Goal: Transaction & Acquisition: Purchase product/service

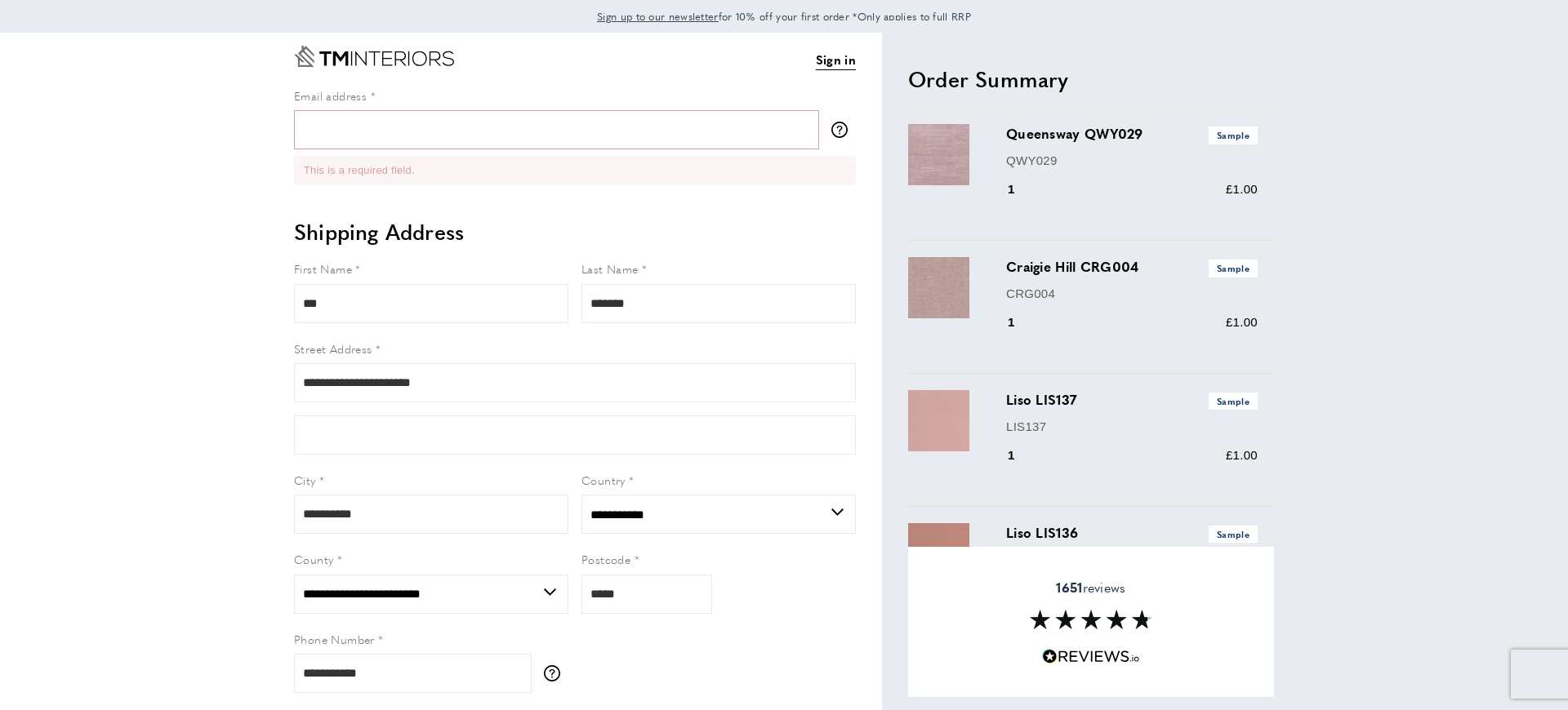
select select "**"
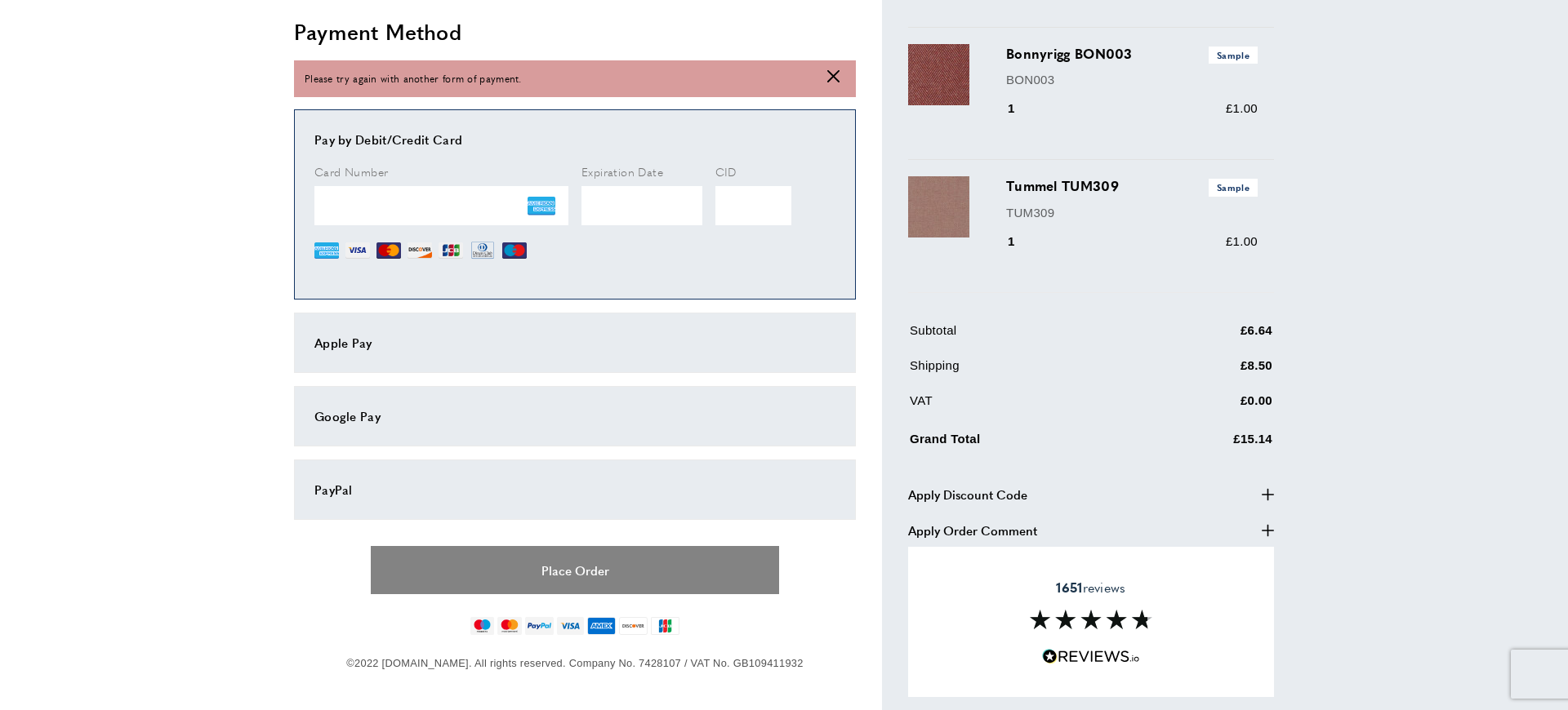
scroll to position [900, 0]
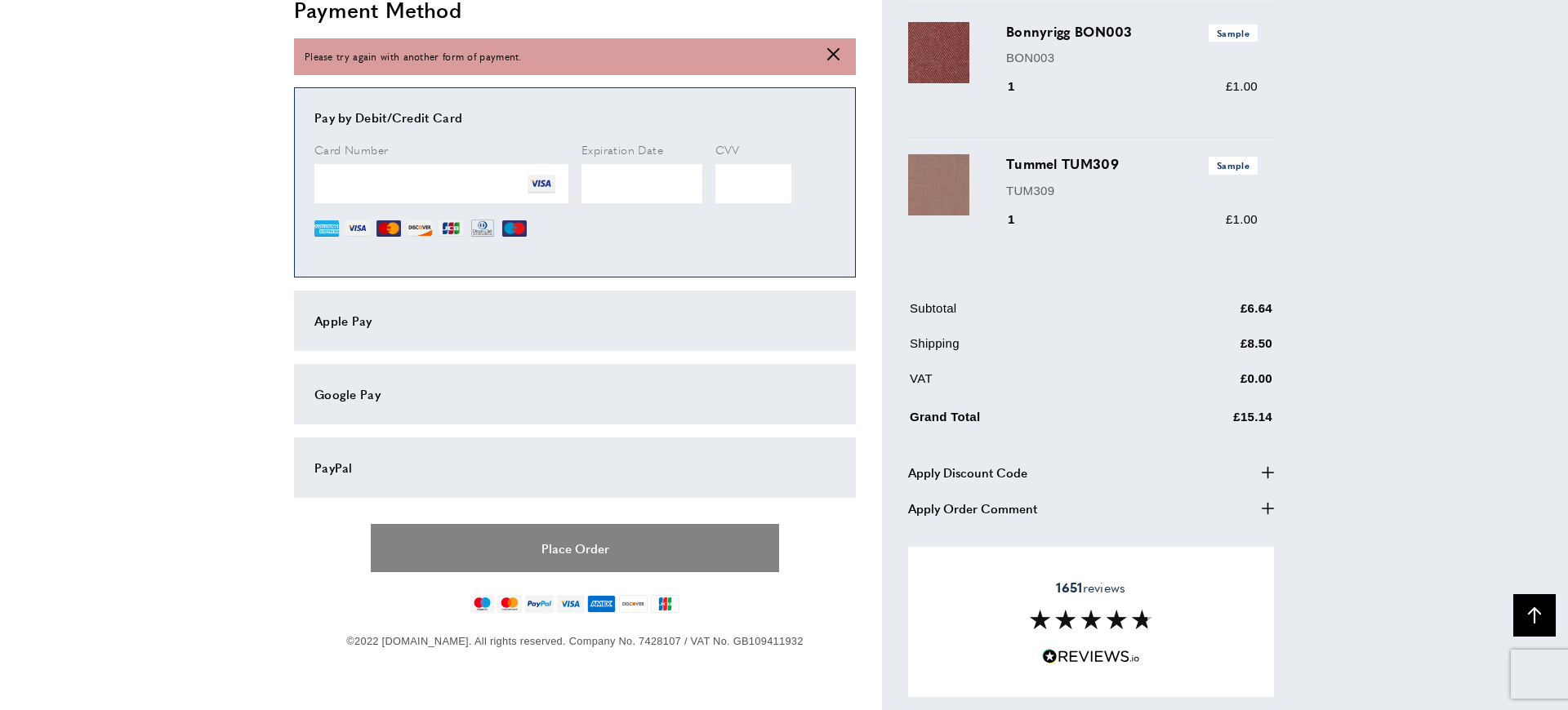
click at [558, 555] on button "Place Order" at bounding box center [576, 547] width 409 height 48
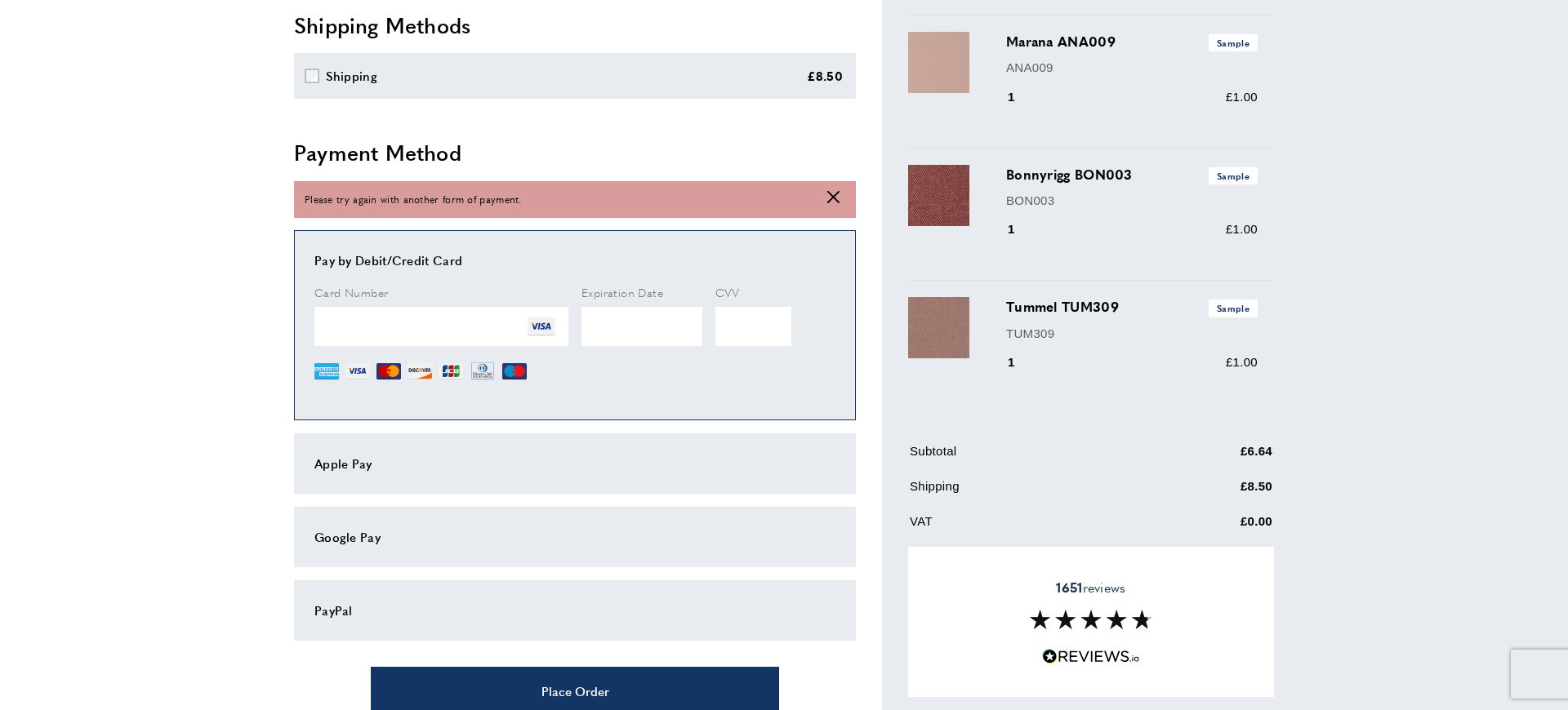
scroll to position [761, 0]
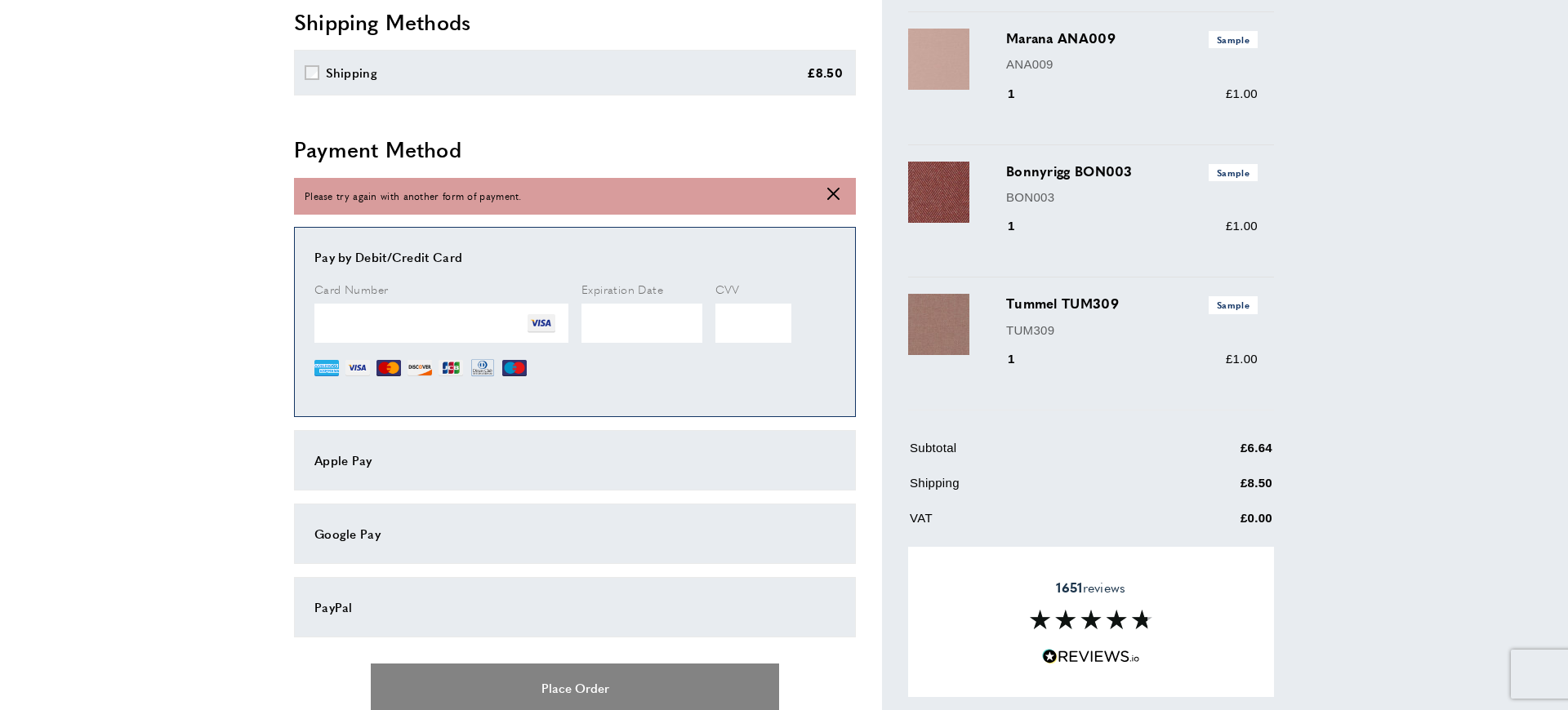
click at [509, 688] on button "Place Order" at bounding box center [576, 687] width 409 height 48
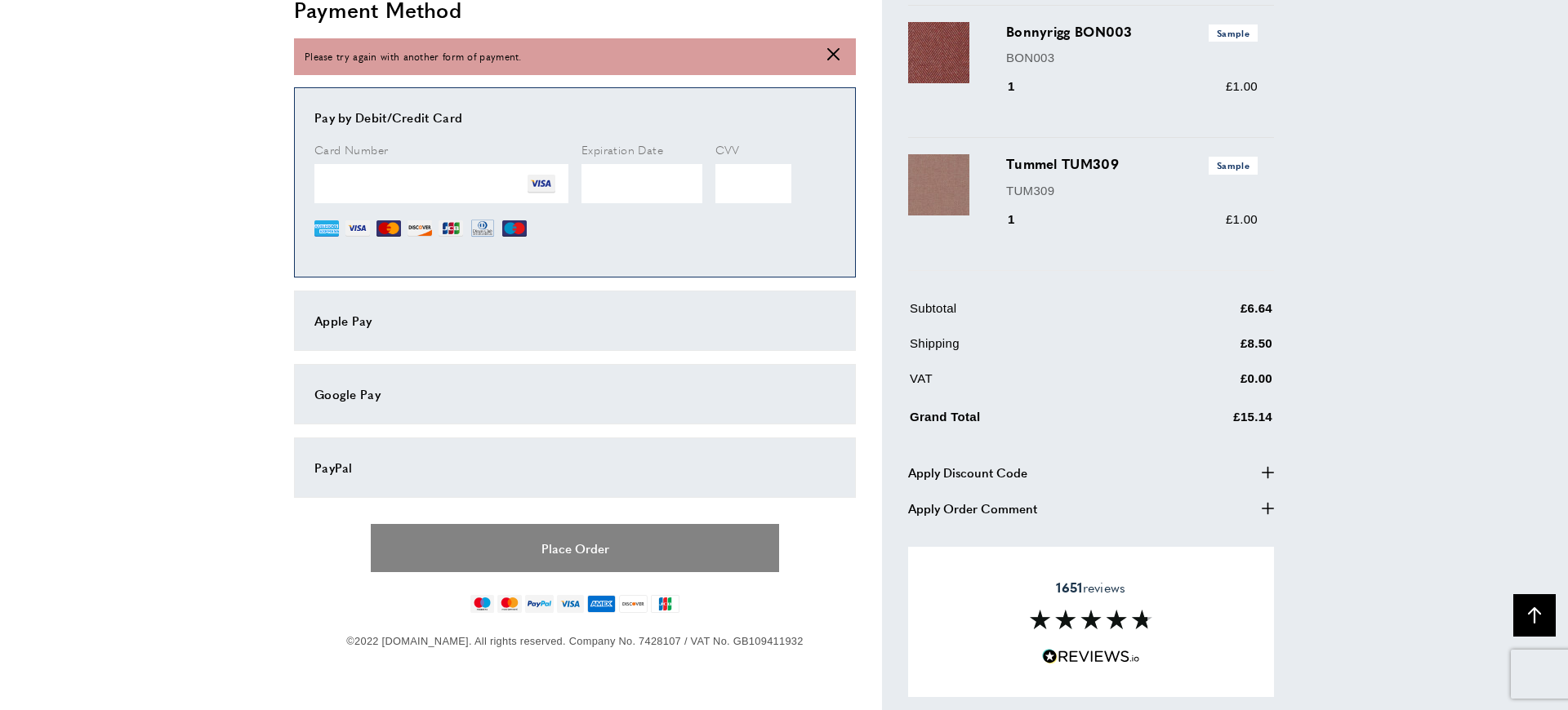
scroll to position [904, 0]
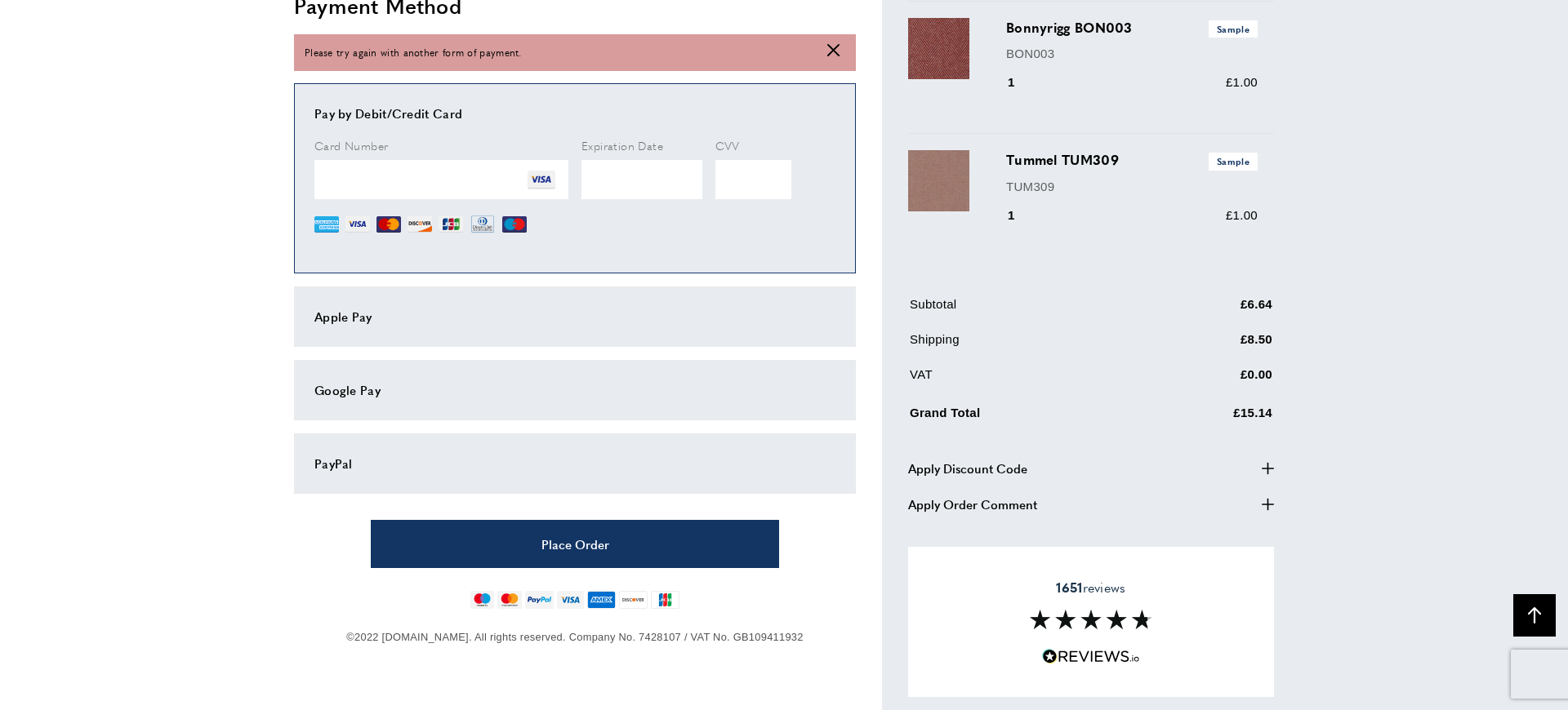
click at [822, 54] on div "Please try again with another form of payment. cross" at bounding box center [575, 52] width 562 height 37
click at [840, 53] on div "Please try again with another form of payment. cross" at bounding box center [575, 52] width 562 height 37
click at [836, 53] on icon at bounding box center [833, 50] width 12 height 12
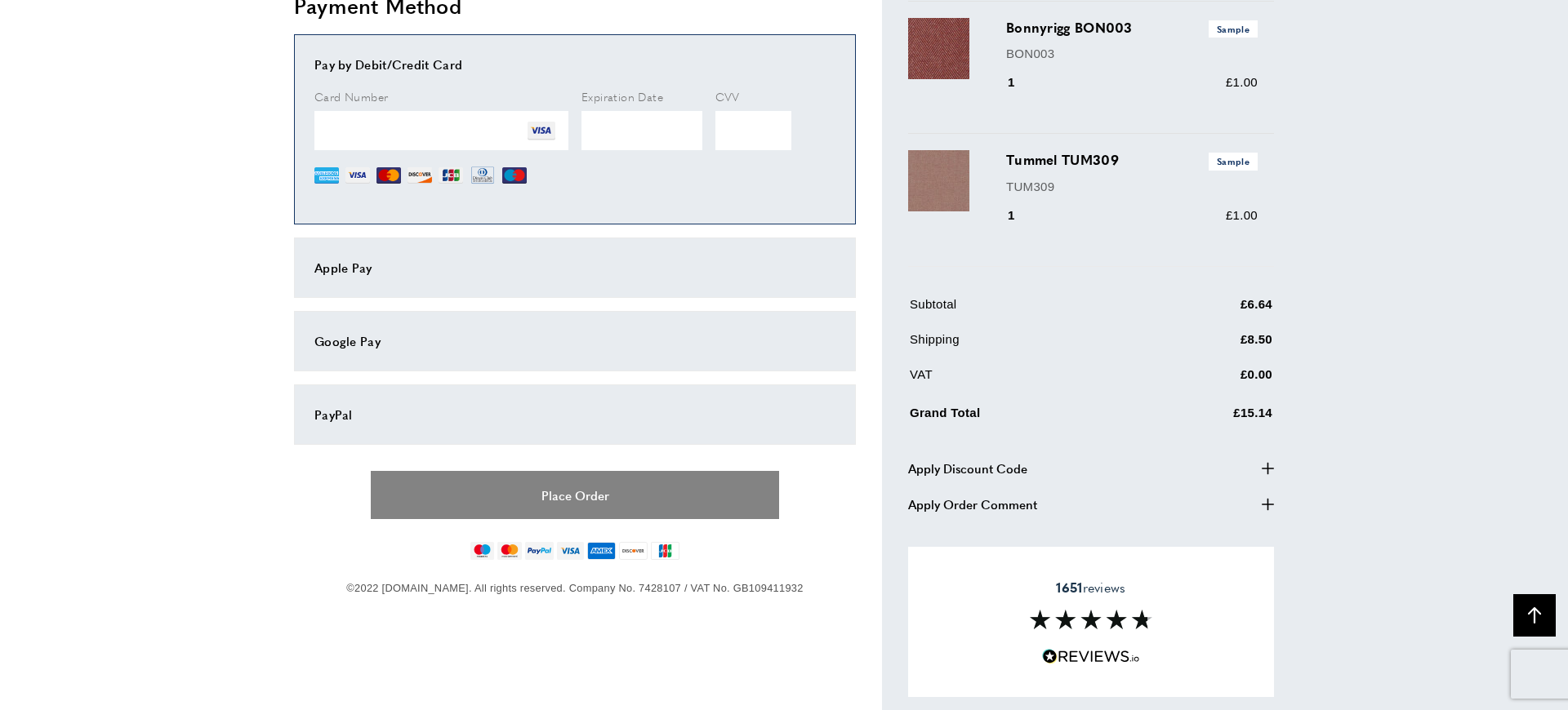
click at [570, 498] on button "Place Order" at bounding box center [576, 494] width 409 height 48
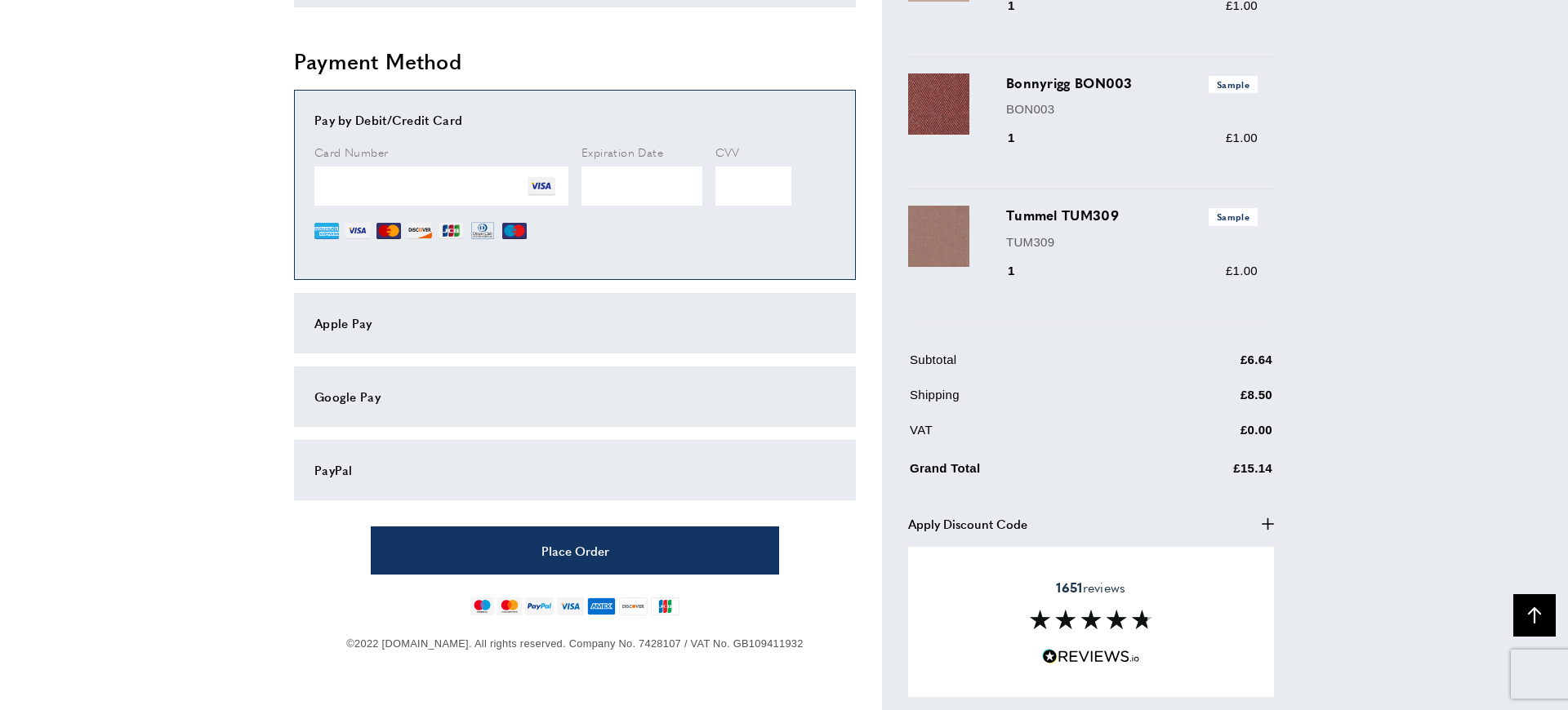
scroll to position [784, 0]
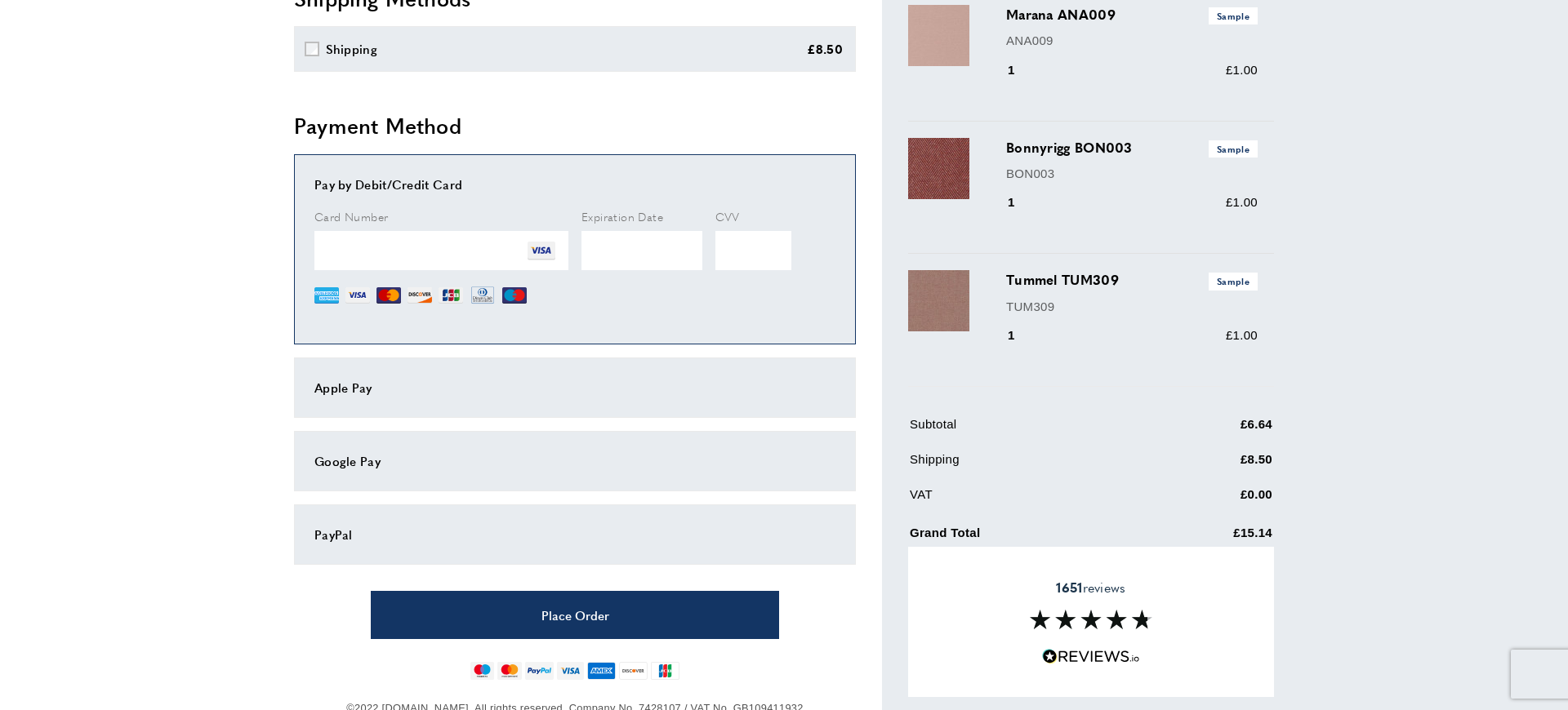
click at [428, 385] on div "Apple Pay" at bounding box center [575, 388] width 521 height 20
click at [488, 394] on div "Apple Pay" at bounding box center [575, 388] width 521 height 20
click at [332, 389] on div "Apple Pay" at bounding box center [575, 388] width 521 height 20
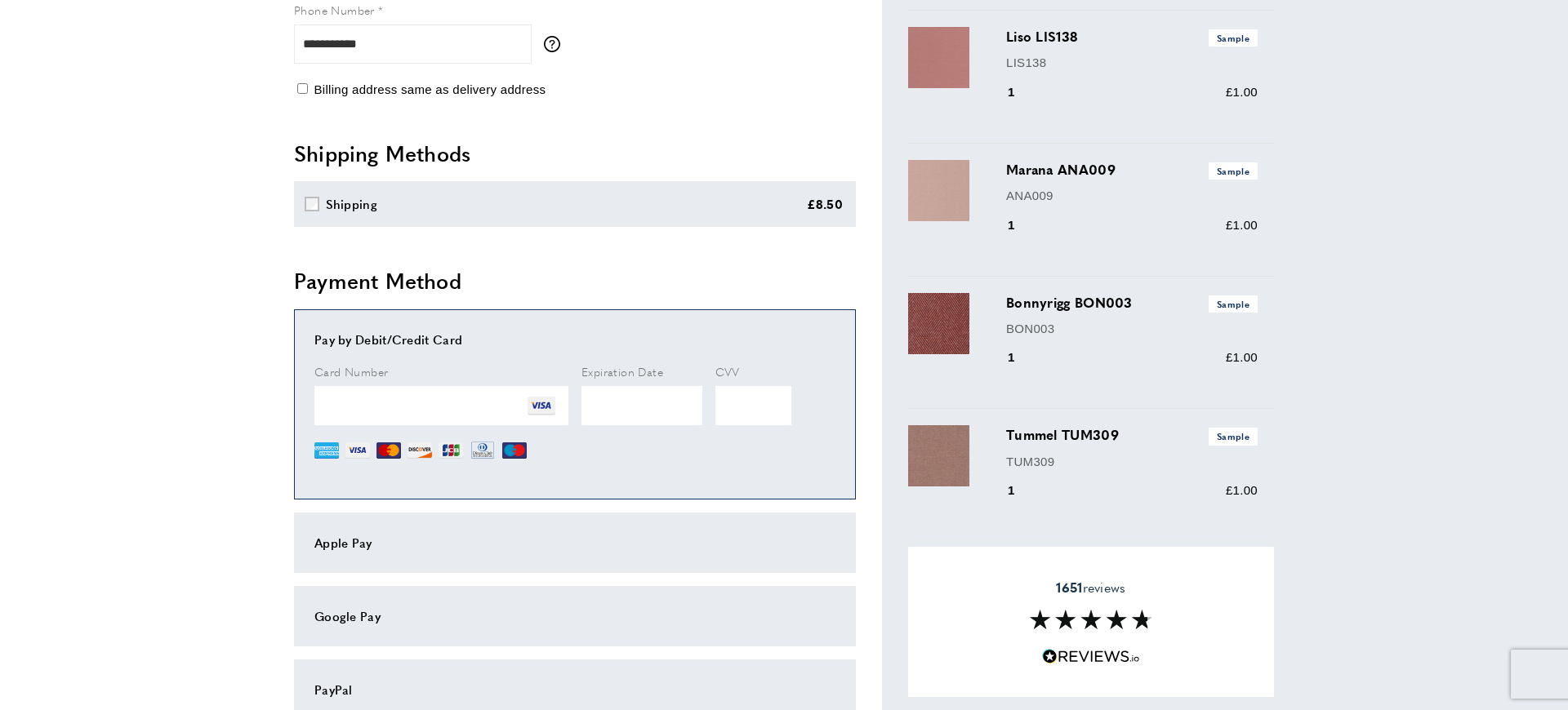
scroll to position [904, 0]
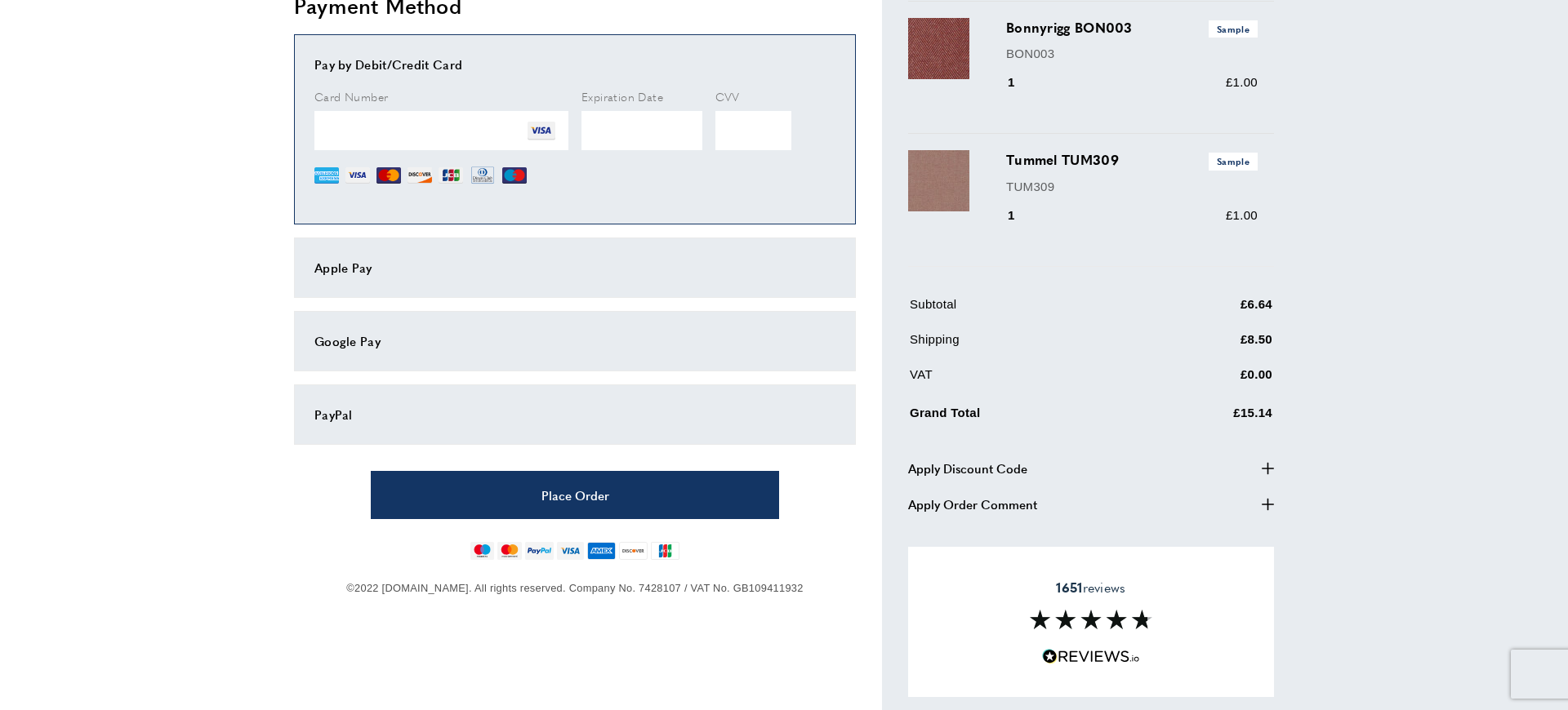
click at [359, 257] on div "Apple Pay" at bounding box center [575, 268] width 562 height 60
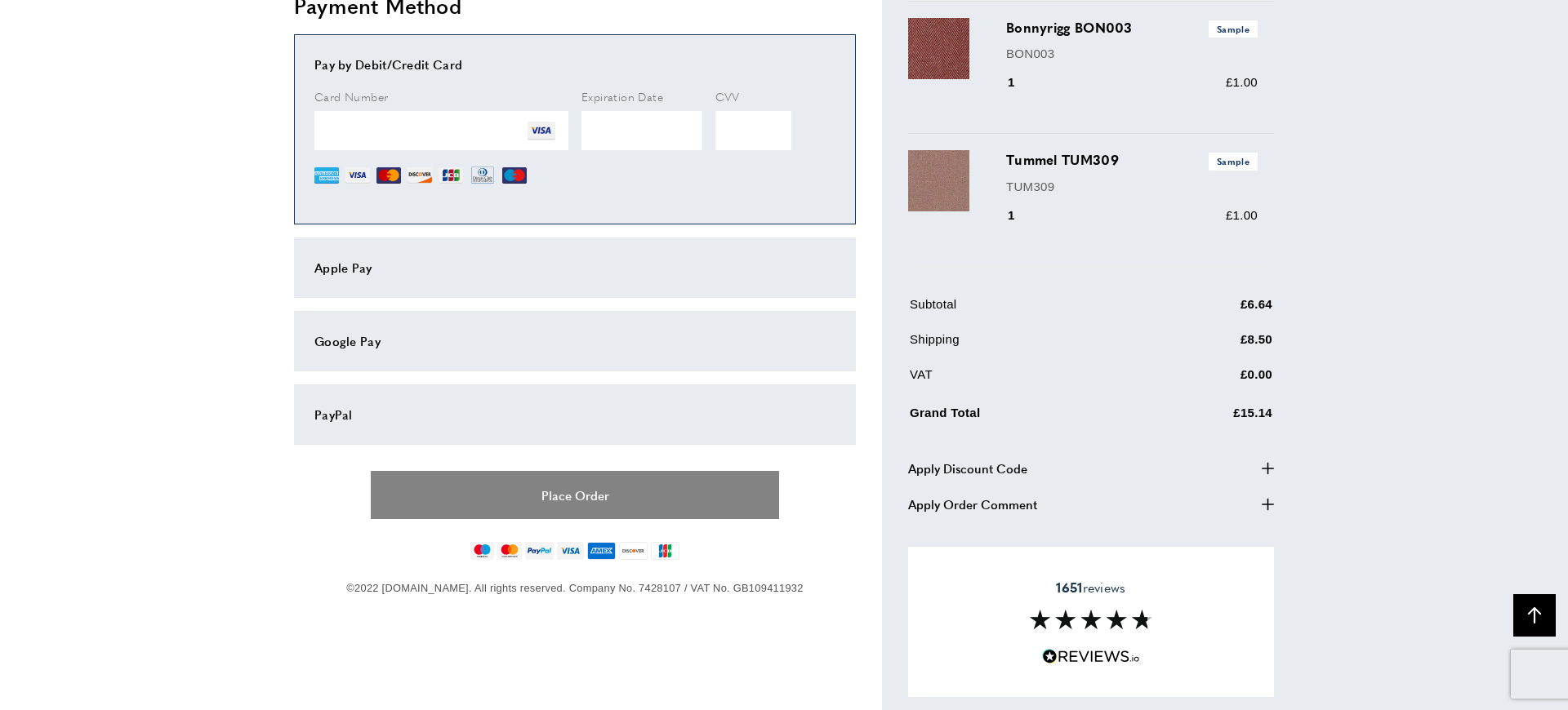
click at [492, 493] on button "Place Order" at bounding box center [576, 494] width 409 height 48
